Goal: Task Accomplishment & Management: Use online tool/utility

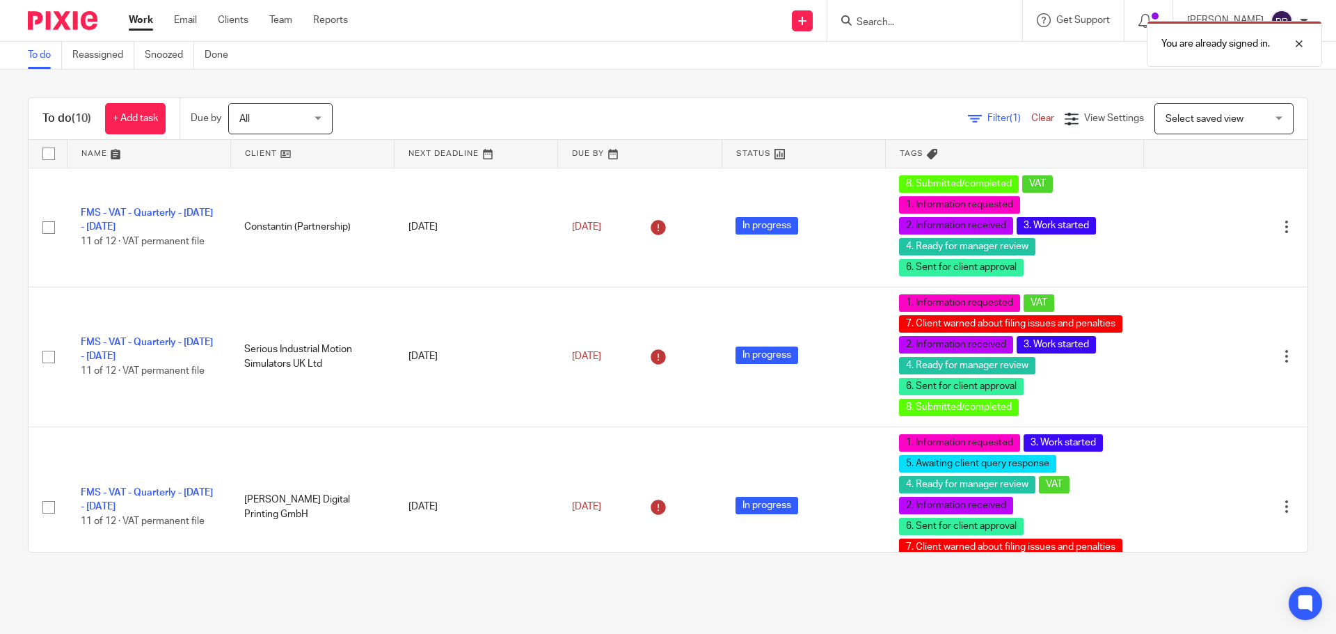
click at [939, 17] on div "You are already signed in." at bounding box center [995, 40] width 654 height 53
drag, startPoint x: 1290, startPoint y: 41, endPoint x: 1283, endPoint y: 39, distance: 7.3
click at [1289, 40] on div at bounding box center [1289, 43] width 38 height 17
click at [967, 15] on div "You are already signed in." at bounding box center [995, 40] width 654 height 53
click at [917, 21] on input "Search" at bounding box center [917, 23] width 125 height 13
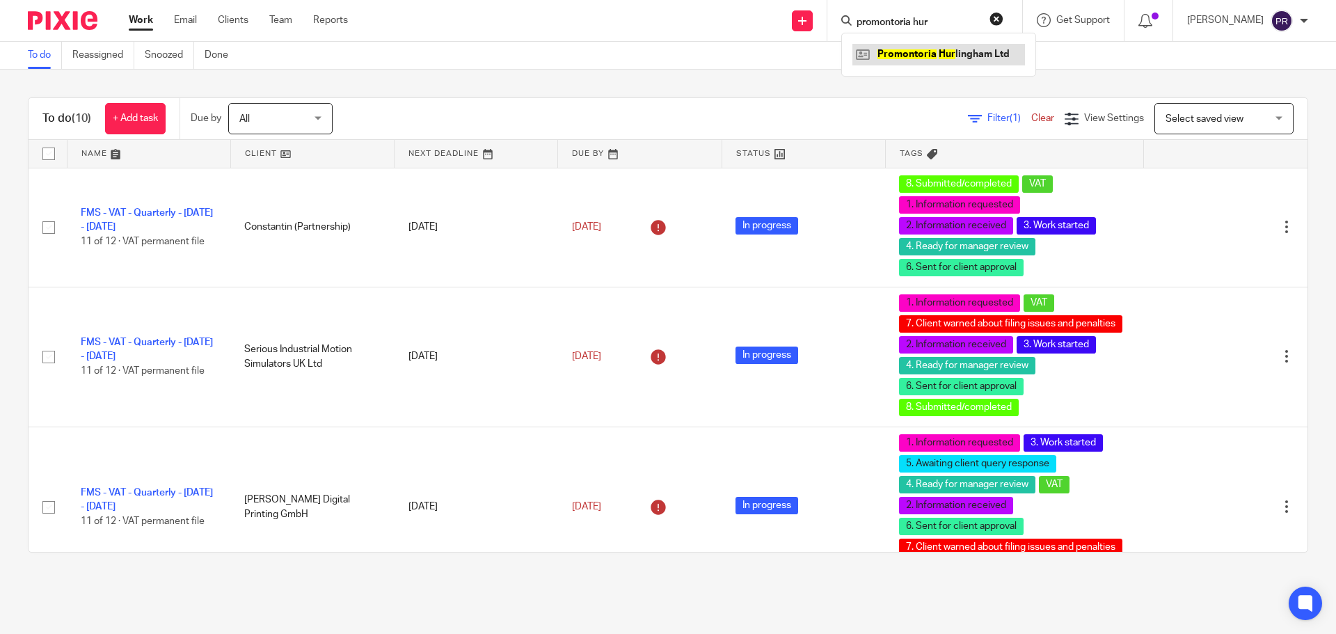
type input "promontoria hur"
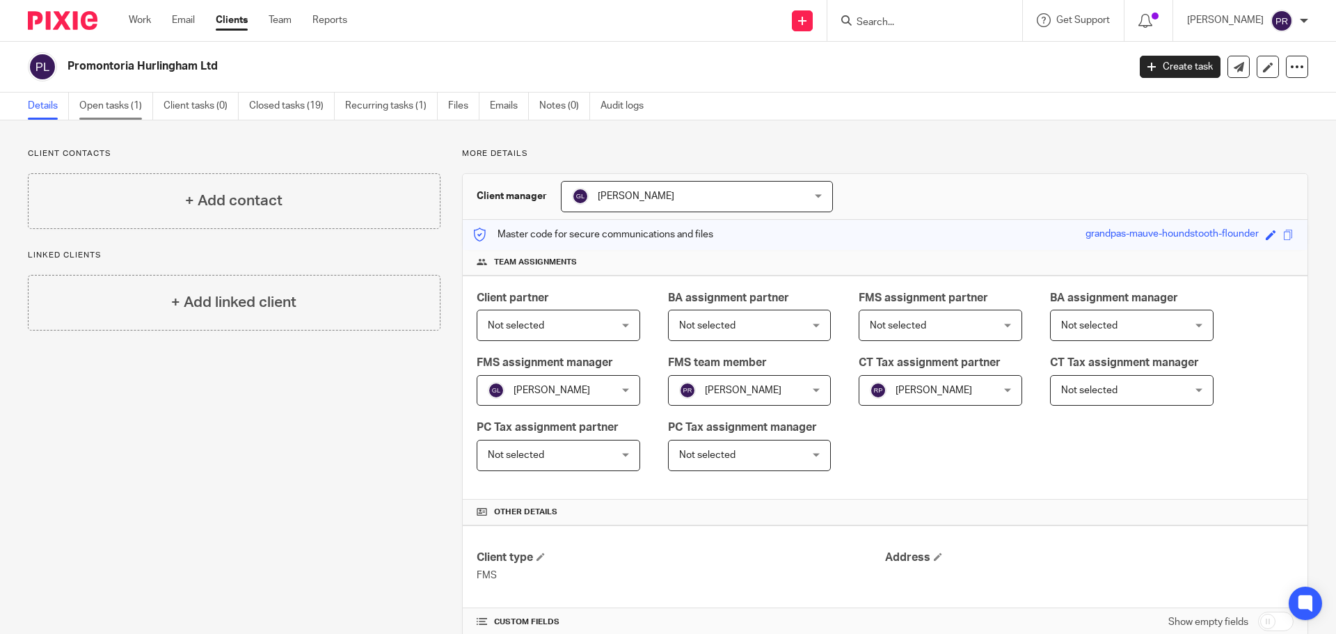
click at [112, 106] on link "Open tasks (1)" at bounding box center [116, 106] width 74 height 27
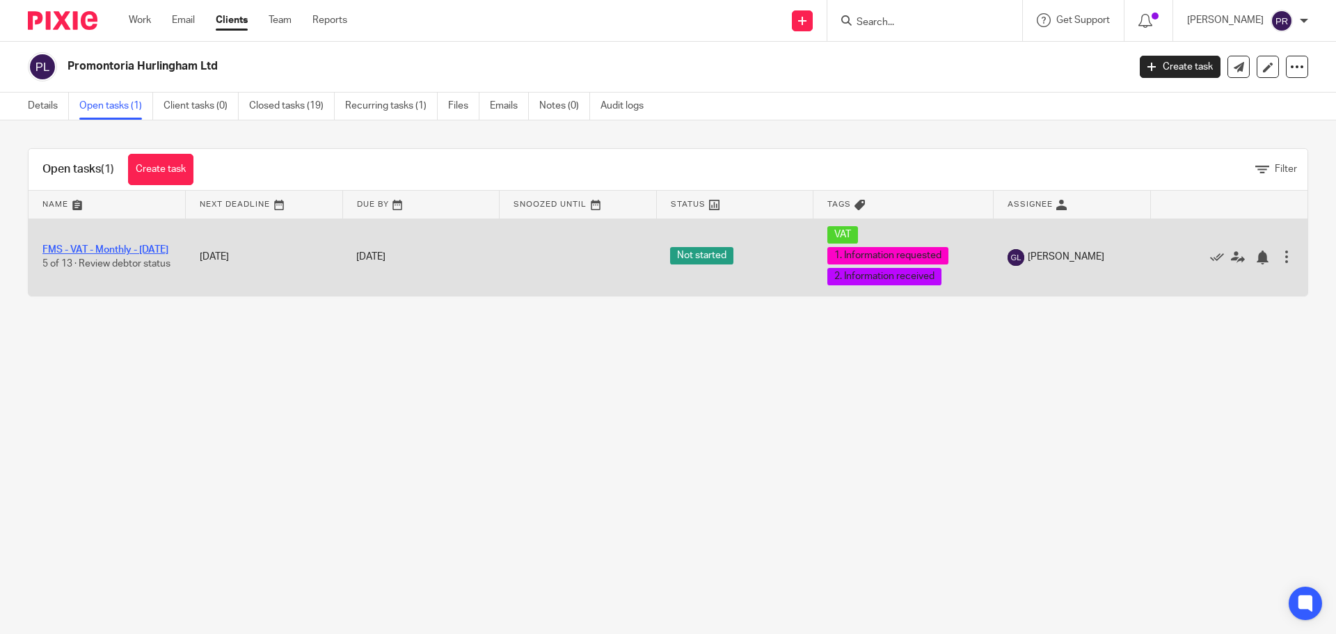
click at [95, 245] on link "FMS - VAT - Monthly - August 2025" at bounding box center [105, 250] width 126 height 10
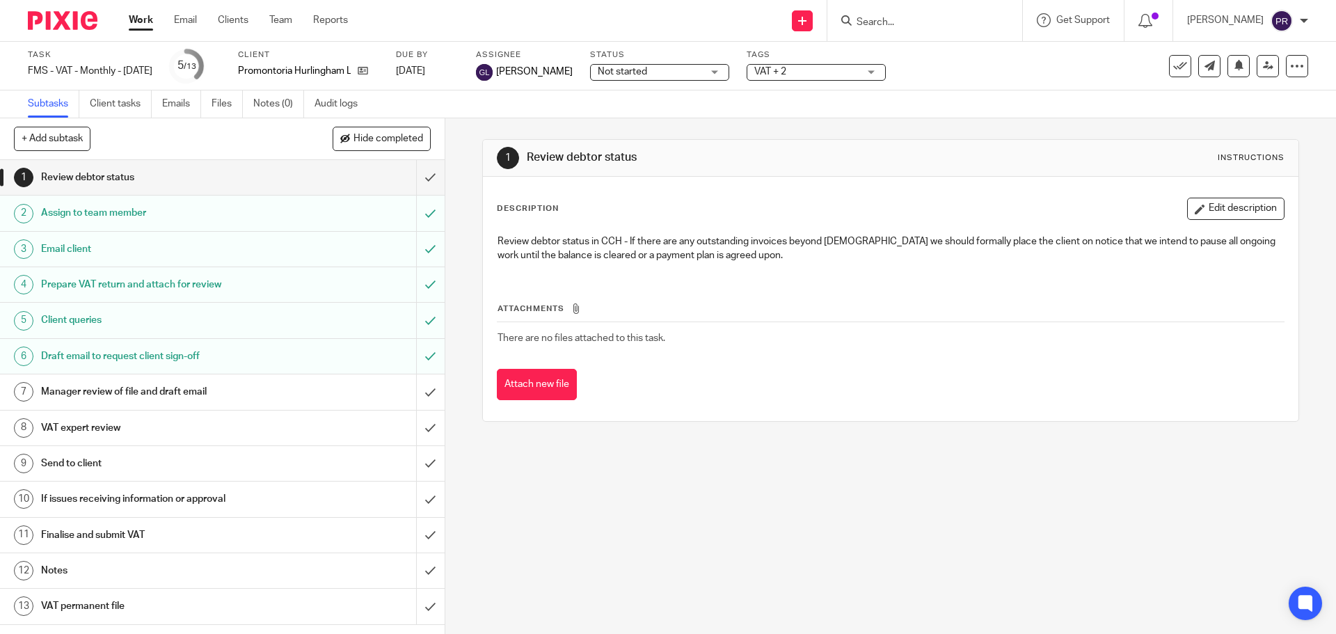
click at [617, 523] on div "1 Review debtor status Instructions Description Edit description Review debtor …" at bounding box center [890, 376] width 891 height 516
click at [164, 280] on h1 "Prepare VAT return and attach for review" at bounding box center [161, 284] width 241 height 21
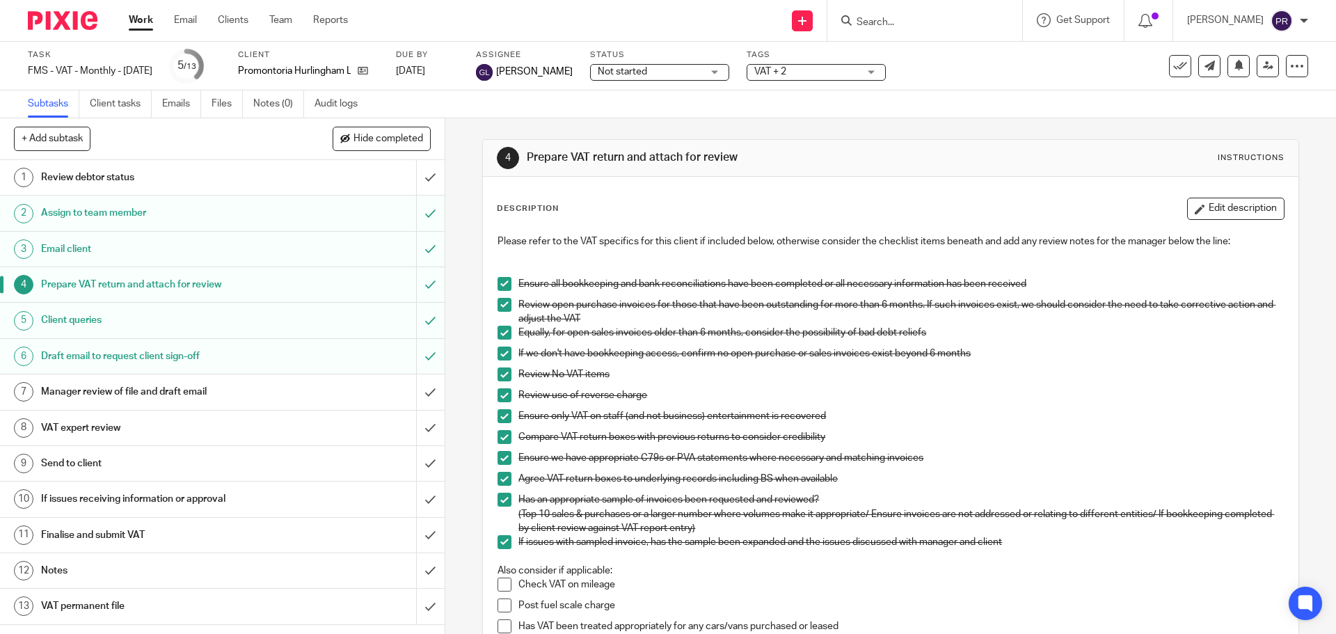
scroll to position [454, 0]
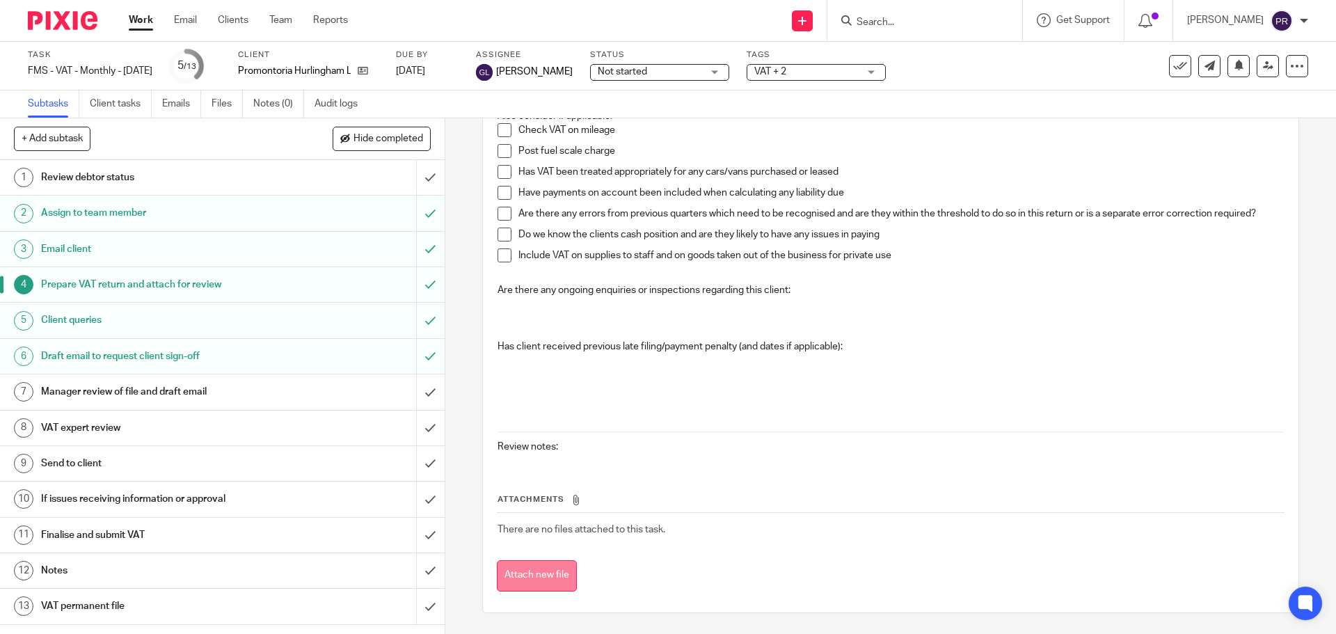
click at [525, 573] on button "Attach new file" at bounding box center [537, 575] width 80 height 31
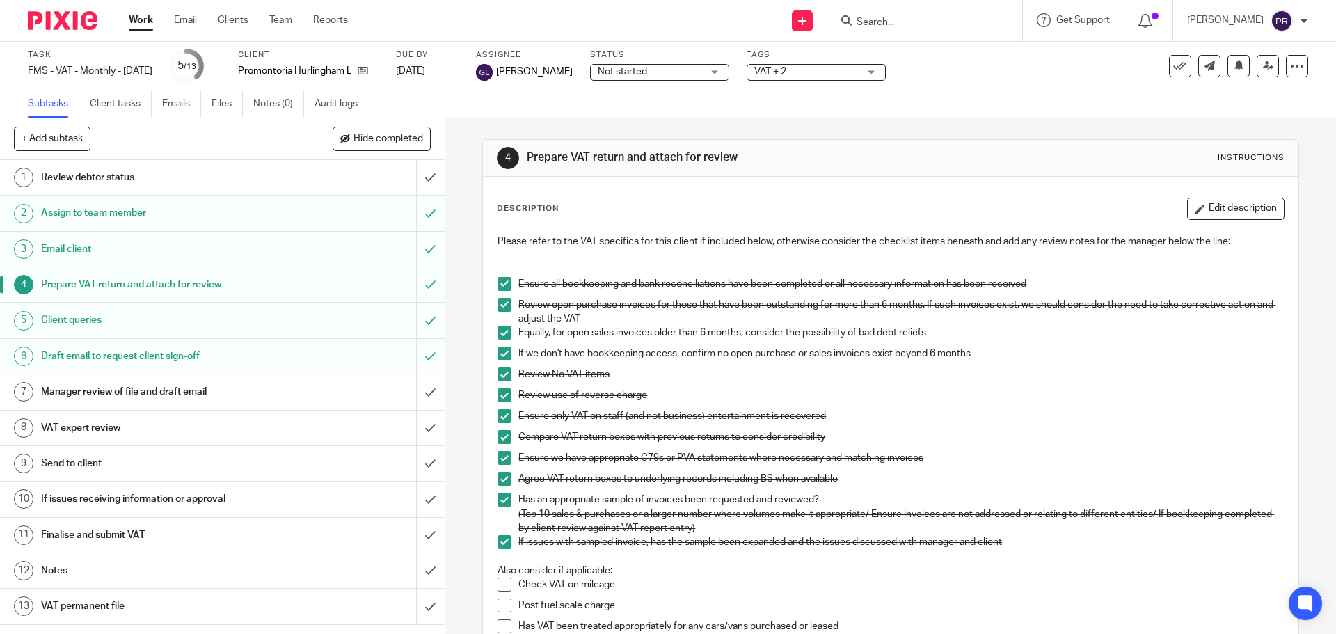
scroll to position [488, 0]
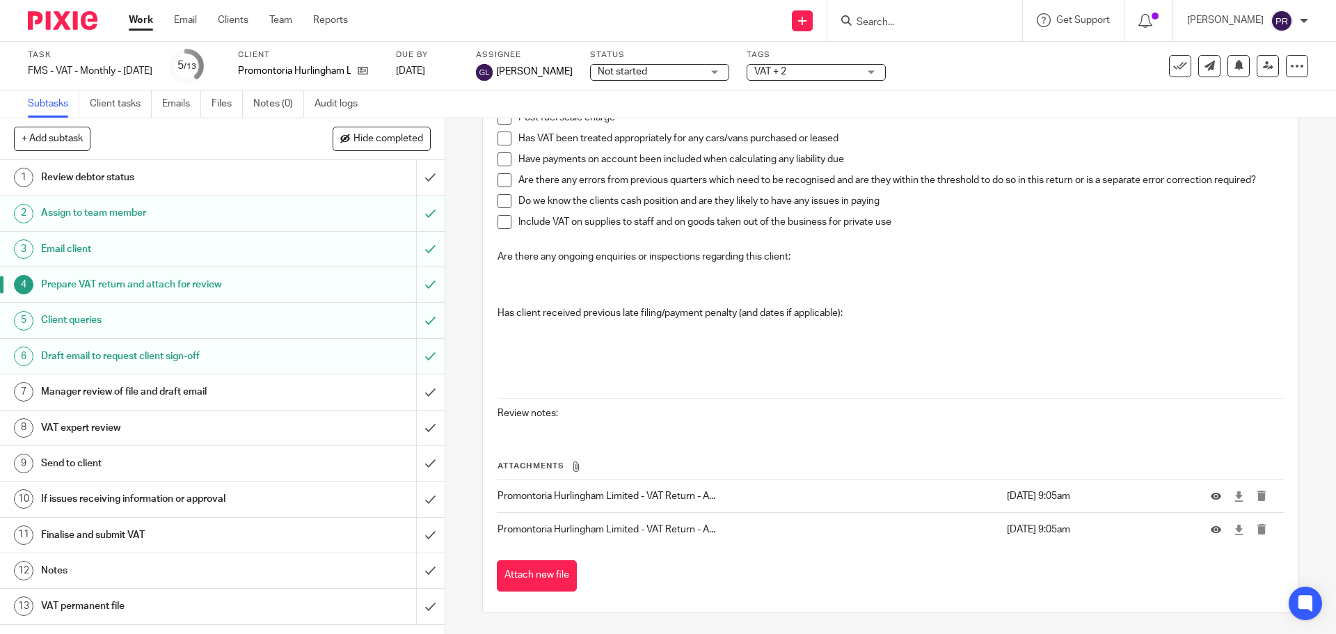
click at [618, 416] on p "Review notes:" at bounding box center [891, 413] width 786 height 14
click at [603, 411] on p "Review notes:" at bounding box center [891, 413] width 786 height 14
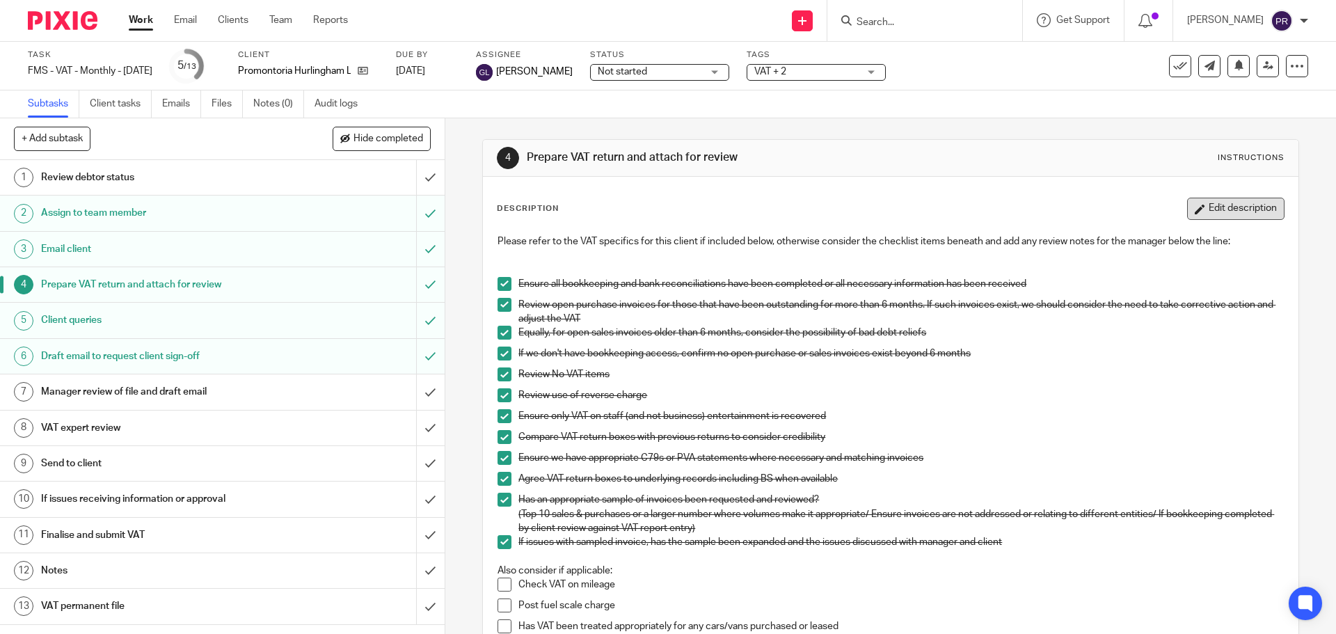
click at [1243, 206] on button "Edit description" at bounding box center [1235, 209] width 97 height 22
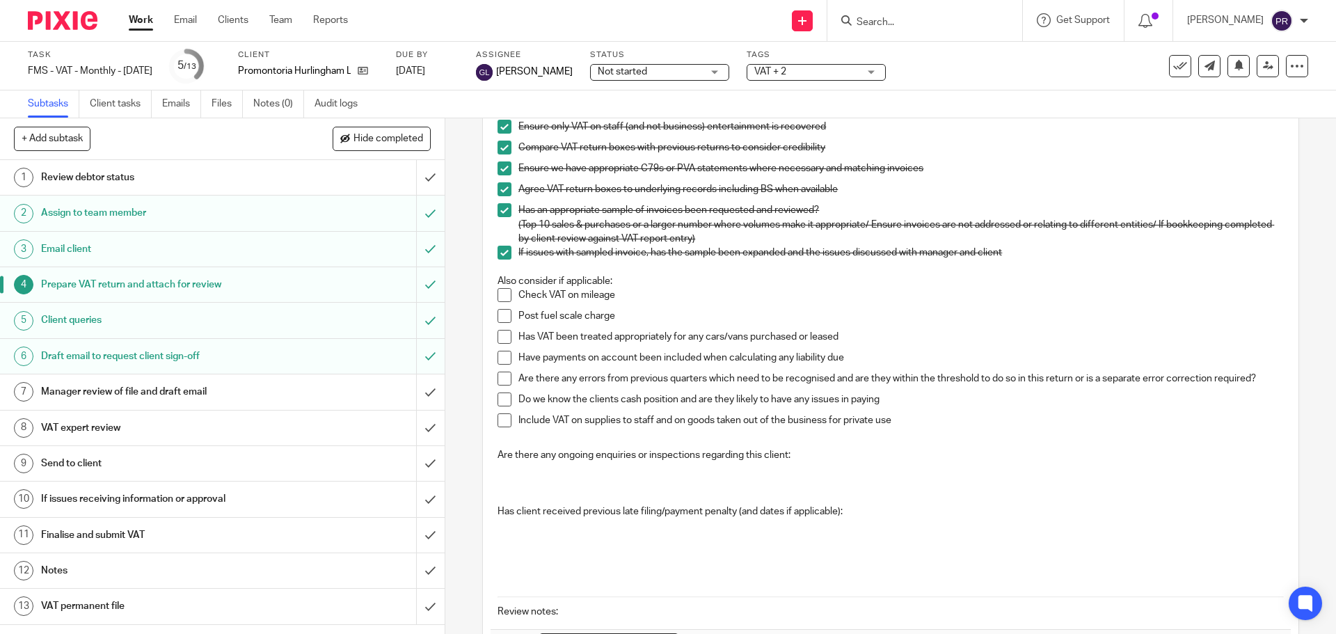
scroll to position [390, 0]
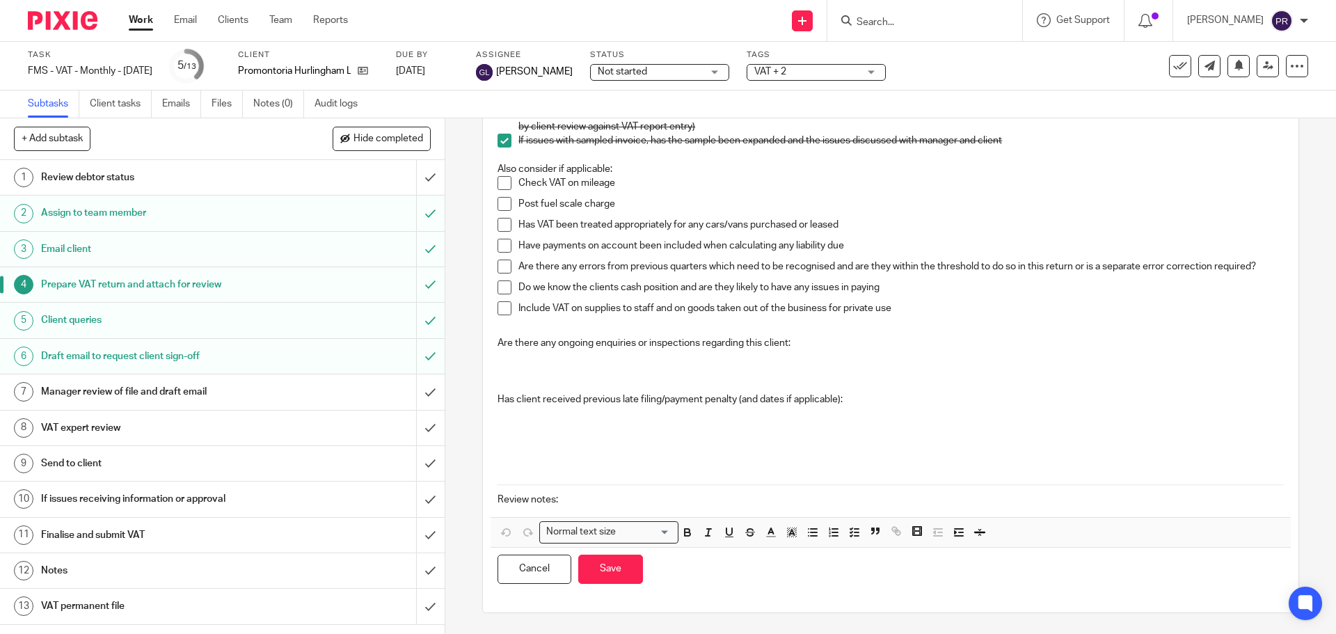
click at [596, 512] on div "Please refer to the VAT specifics for this client if included below, otherwise …" at bounding box center [891, 171] width 800 height 691
click at [610, 560] on button "Save" at bounding box center [610, 570] width 65 height 30
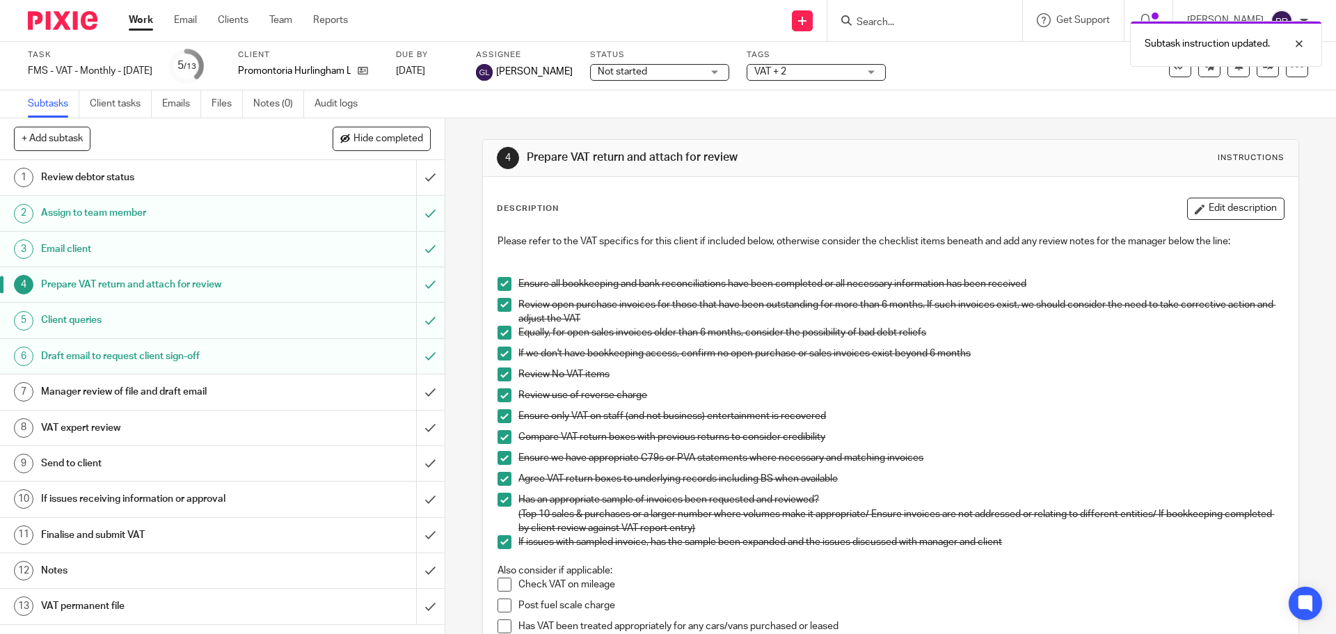
scroll to position [488, 0]
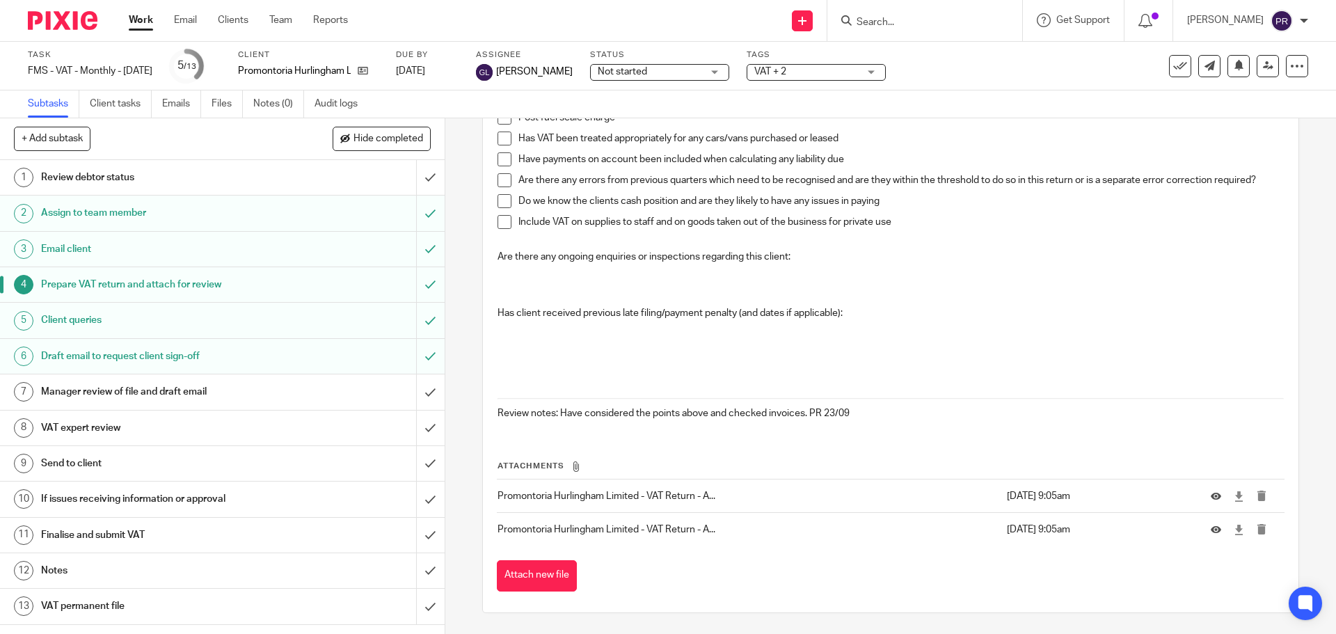
click at [92, 358] on h1 "Draft email to request client sign-off" at bounding box center [161, 356] width 241 height 21
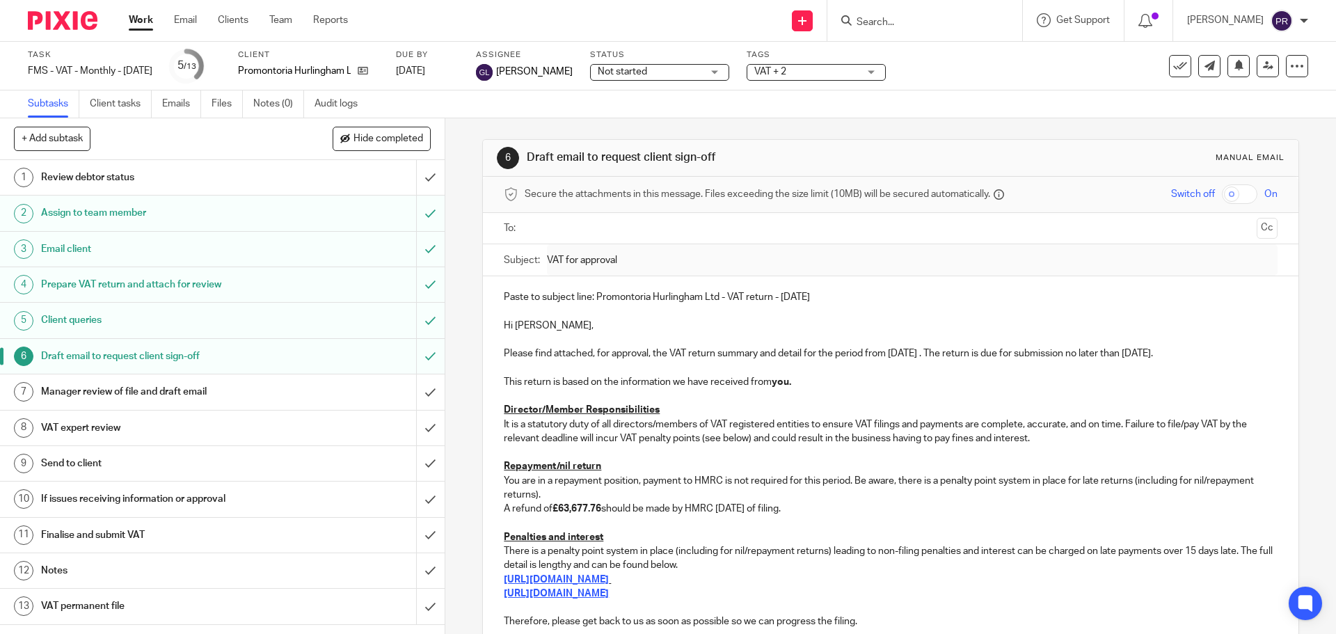
click at [777, 297] on p "Paste to subject line: Promontoria Hurlingham Ltd - VAT return - [DATE]" at bounding box center [890, 297] width 773 height 14
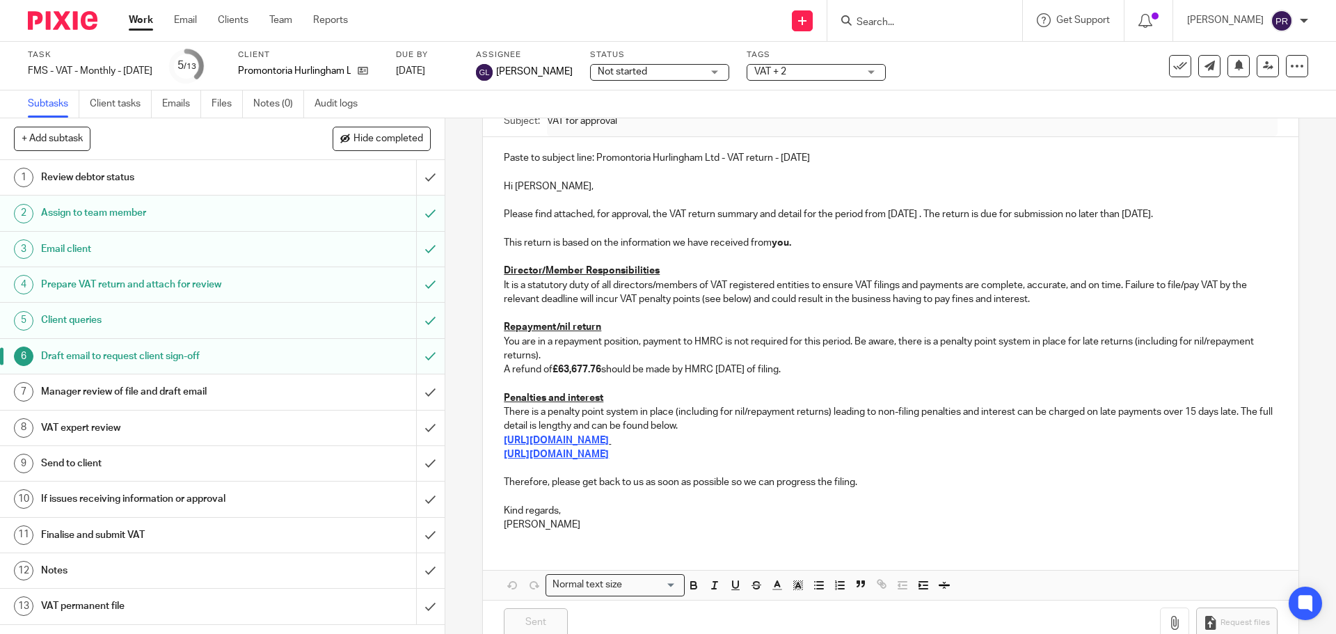
click at [228, 393] on h1 "Manager review of file and draft email" at bounding box center [161, 391] width 241 height 21
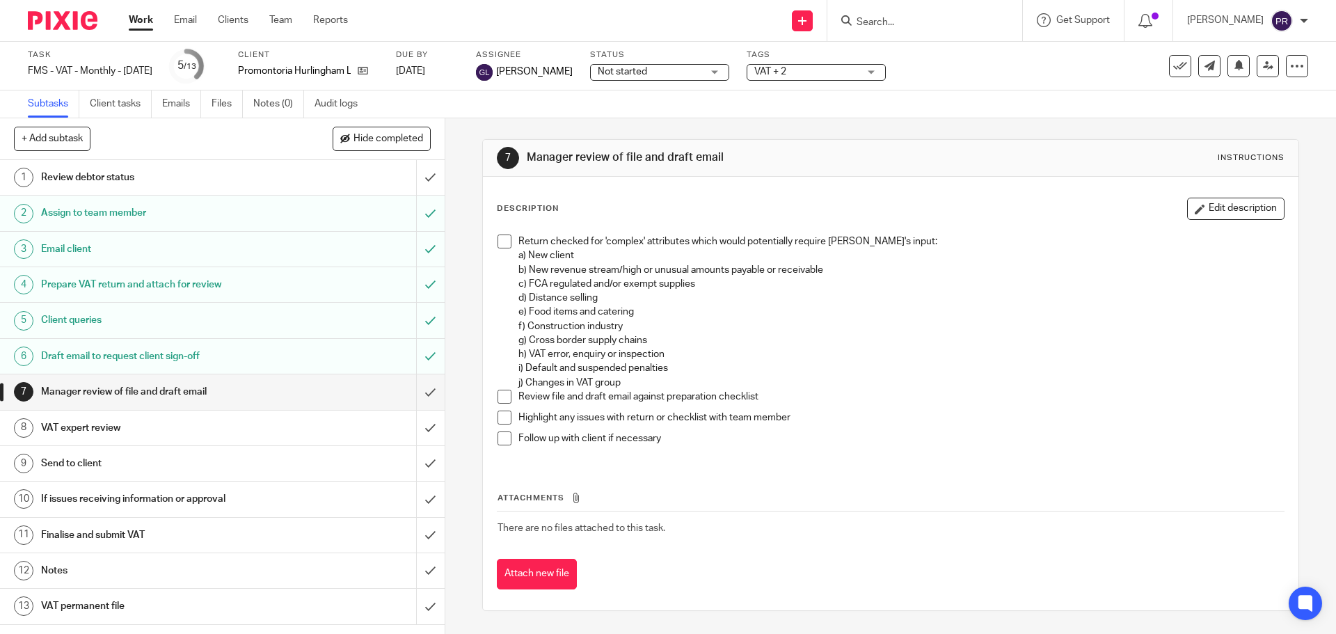
click at [104, 418] on h1 "VAT expert review" at bounding box center [161, 428] width 241 height 21
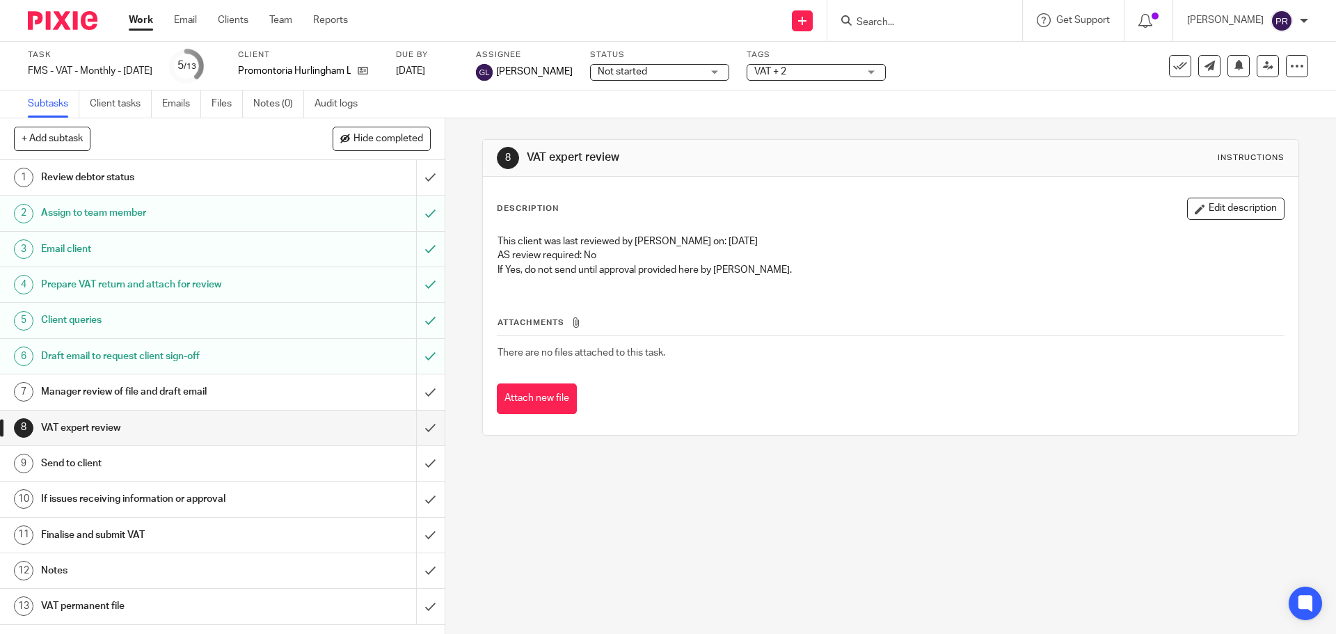
click at [770, 71] on span "VAT + 2" at bounding box center [770, 72] width 32 height 10
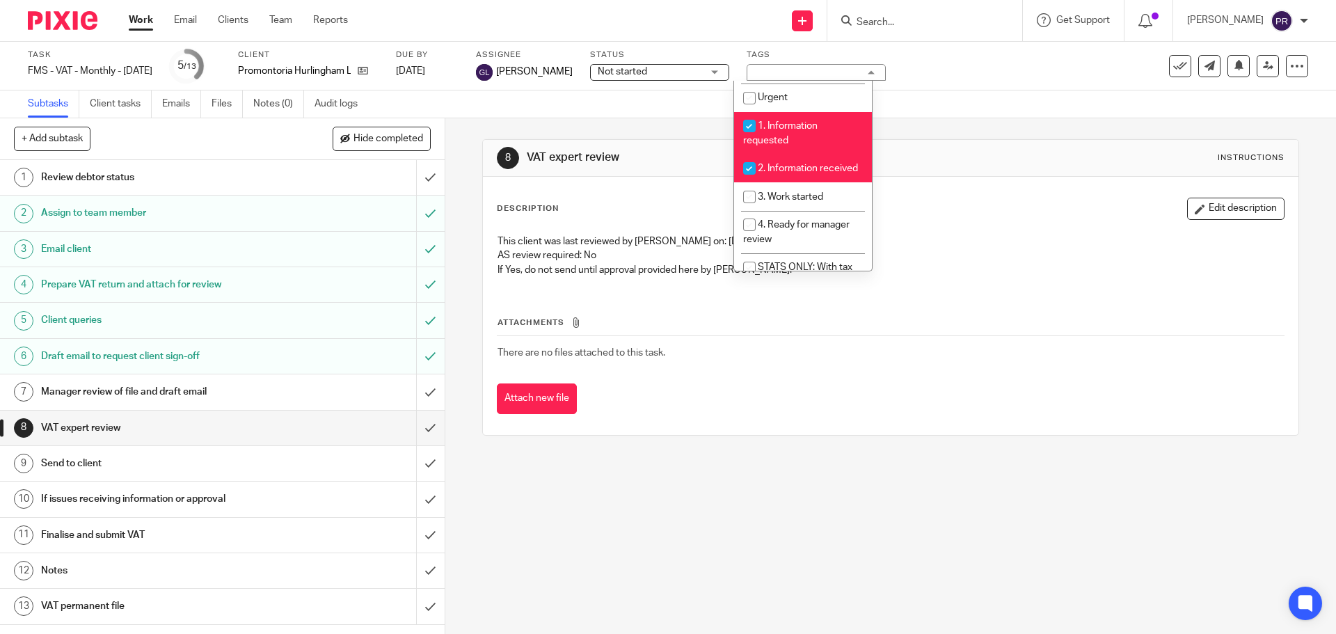
scroll to position [278, 0]
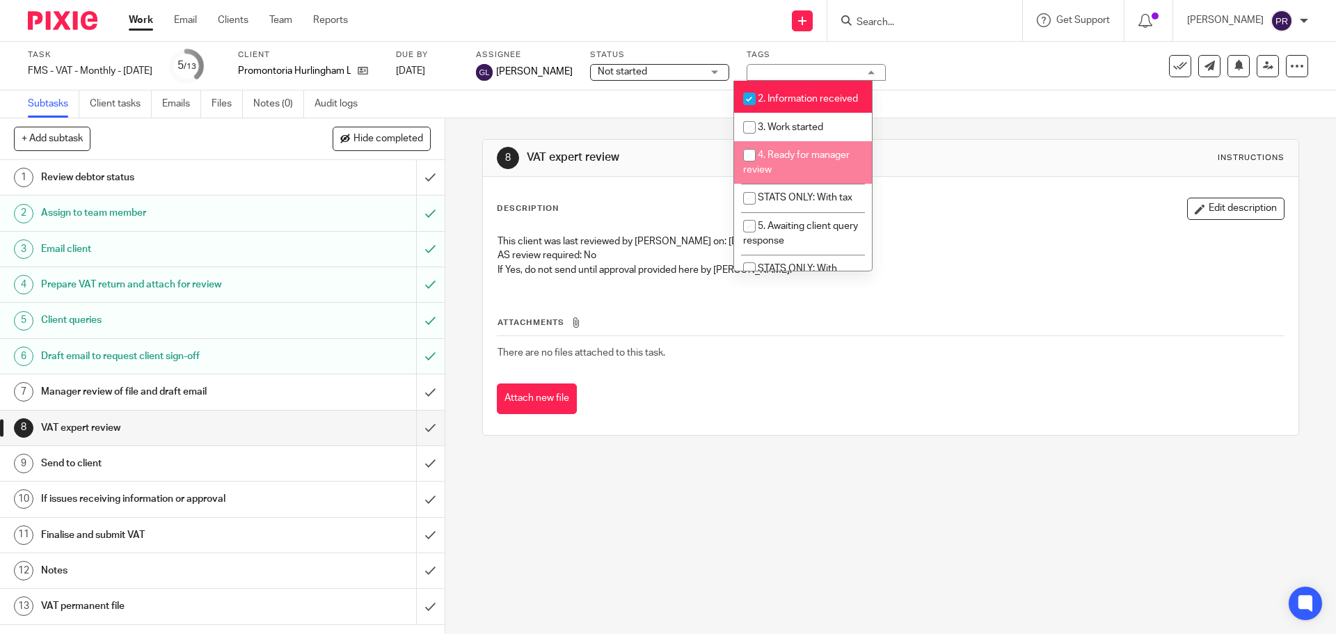
click at [793, 170] on span "4. Ready for manager review" at bounding box center [796, 162] width 106 height 24
checkbox input "true"
click at [789, 136] on li "3. Work started" at bounding box center [803, 127] width 138 height 29
checkbox input "true"
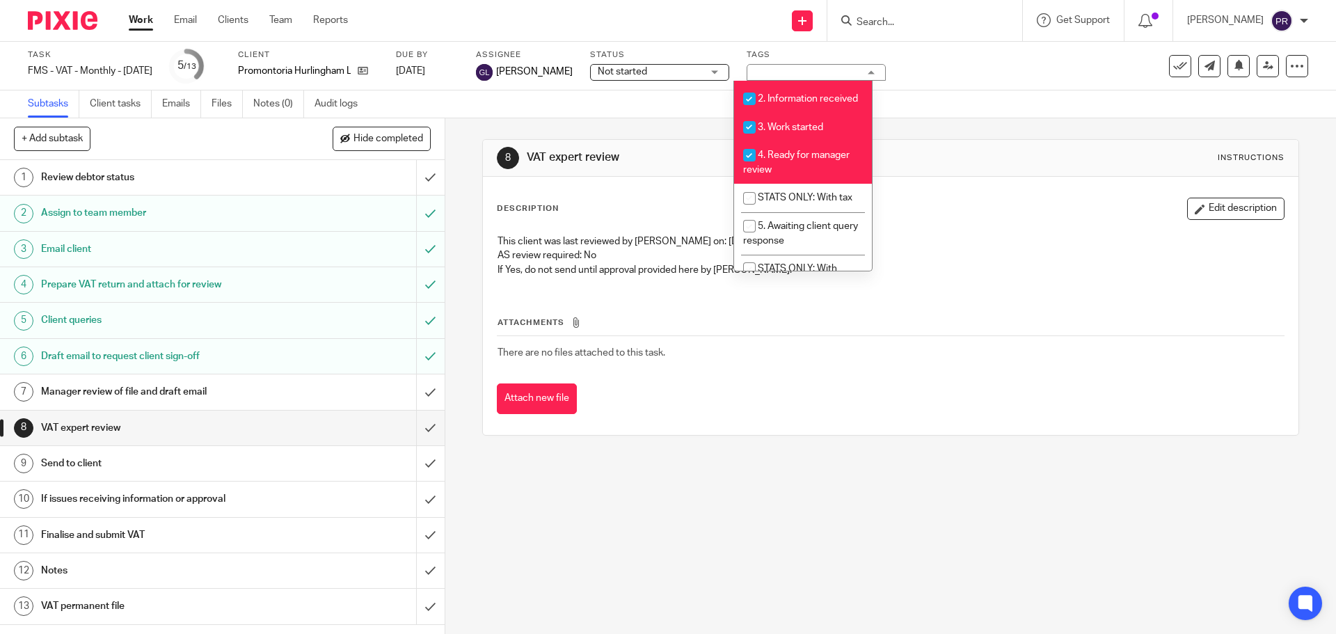
click at [974, 87] on div "Task FMS - VAT - Monthly - August 2025 Save FMS - VAT - Monthly - August 2025 5…" at bounding box center [668, 66] width 1336 height 49
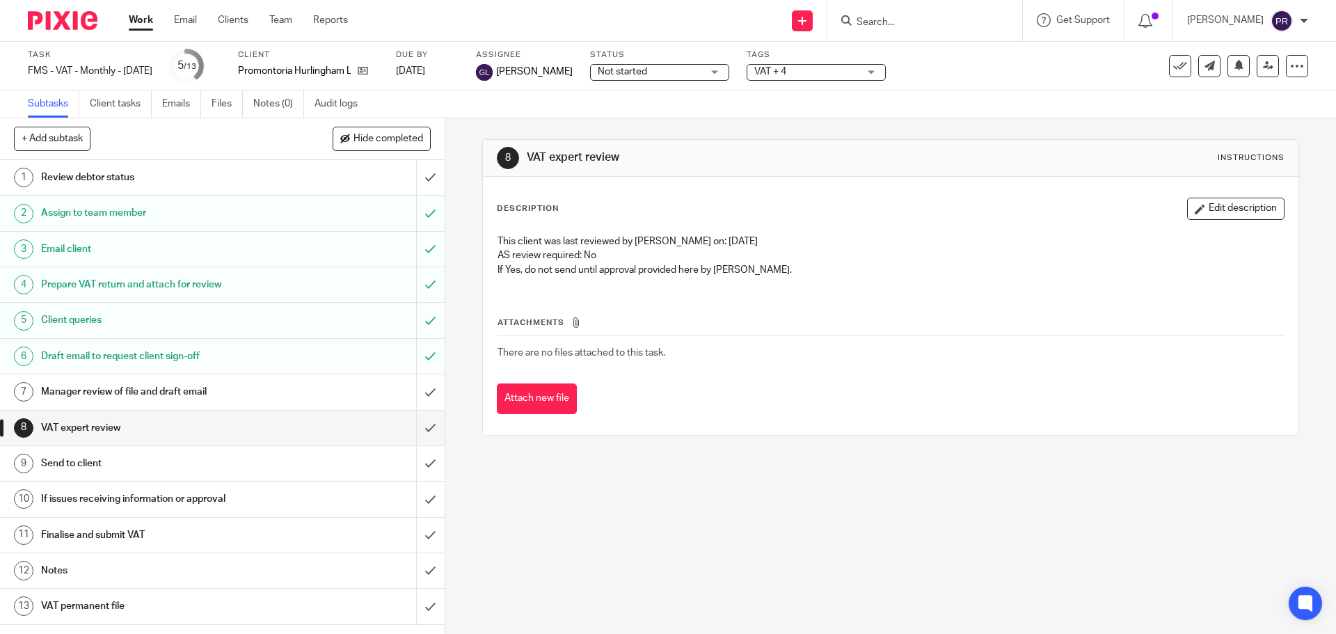
click at [76, 174] on h1 "Review debtor status" at bounding box center [161, 177] width 241 height 21
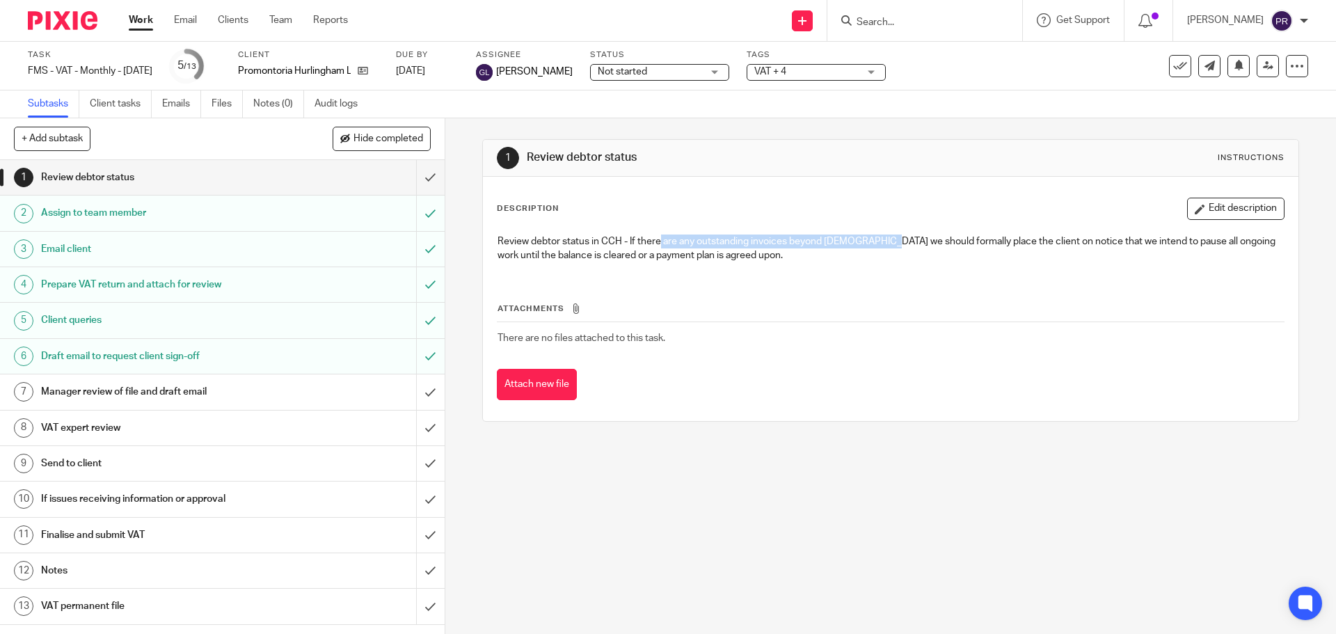
drag, startPoint x: 655, startPoint y: 248, endPoint x: 882, endPoint y: 233, distance: 227.4
click at [882, 233] on div "Review debtor status in CCH - If there are any outstanding invoices beyond [DEM…" at bounding box center [891, 251] width 800 height 46
click at [715, 478] on div "1 Review debtor status Instructions Description Edit description Review debtor …" at bounding box center [890, 376] width 891 height 516
click at [713, 501] on div "1 Review debtor status Instructions Description Edit description Review debtor …" at bounding box center [890, 376] width 891 height 516
click at [855, 77] on div "VAT + 4" at bounding box center [816, 72] width 139 height 17
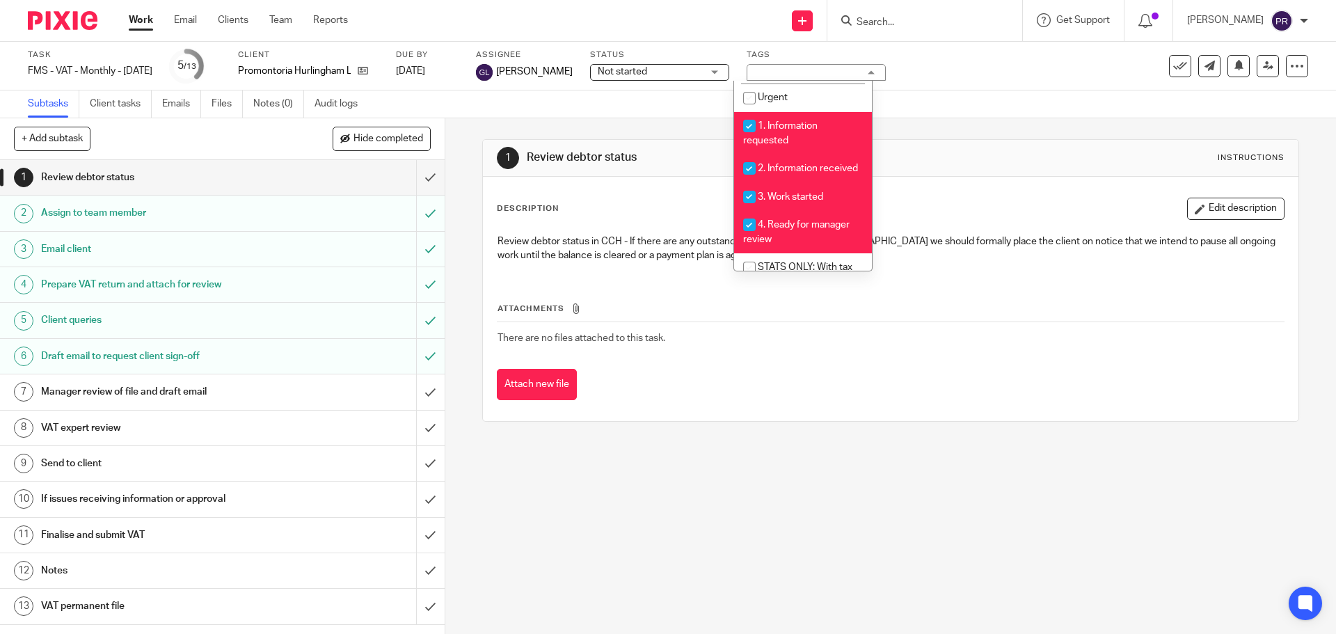
scroll to position [278, 0]
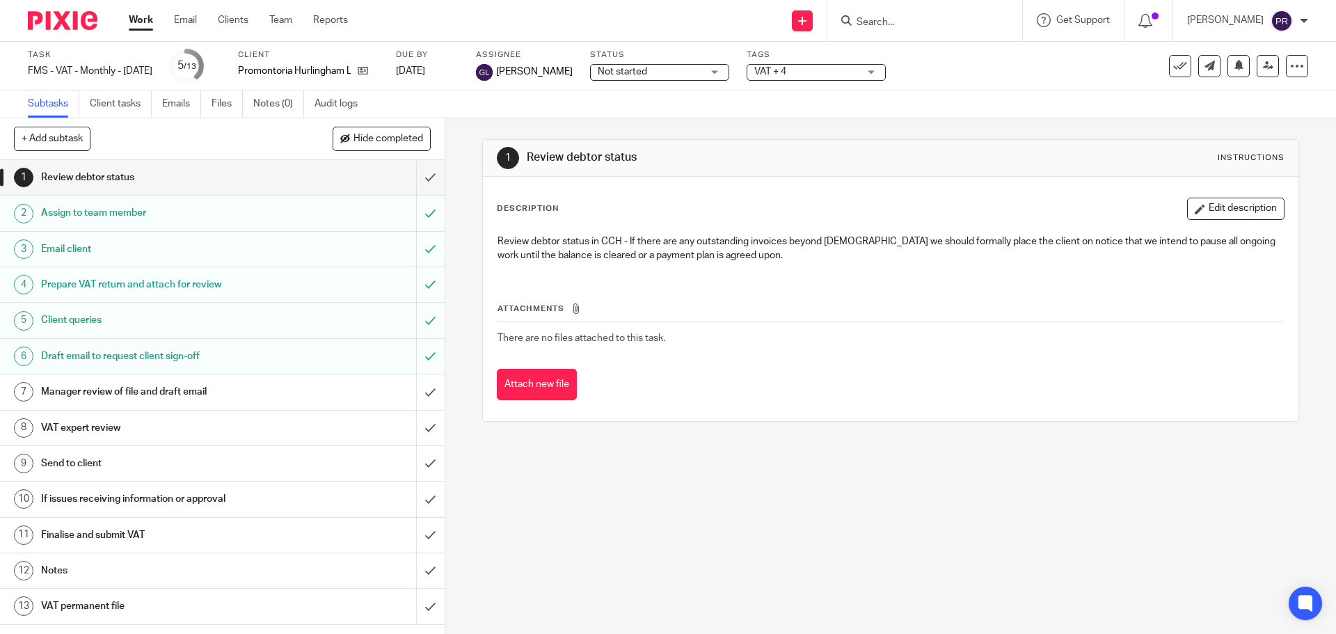
click at [327, 428] on div "VAT expert review" at bounding box center [221, 428] width 361 height 21
